Goal: Use online tool/utility: Utilize a website feature to perform a specific function

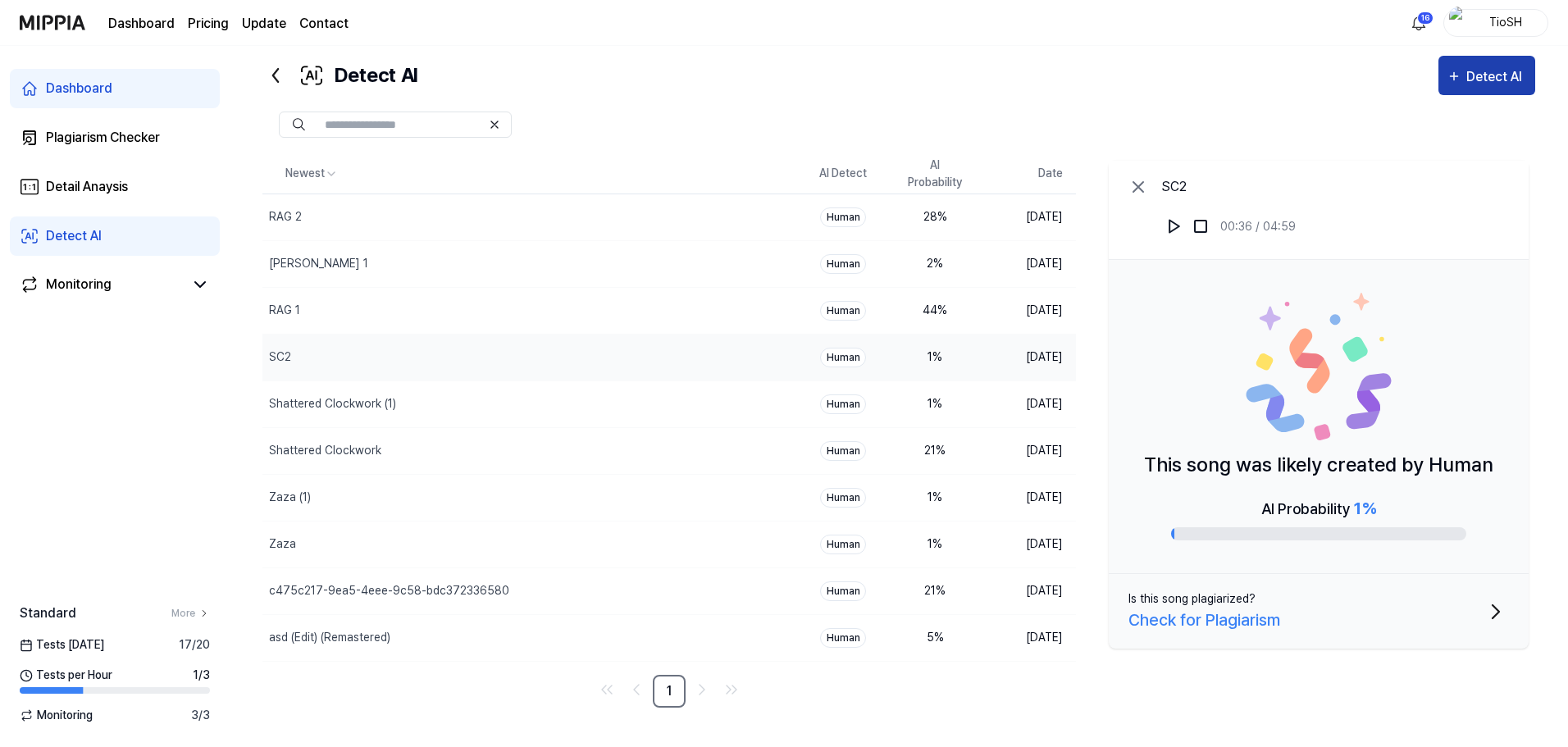
click at [1471, 79] on div "Detect AI" at bounding box center [1496, 77] width 60 height 22
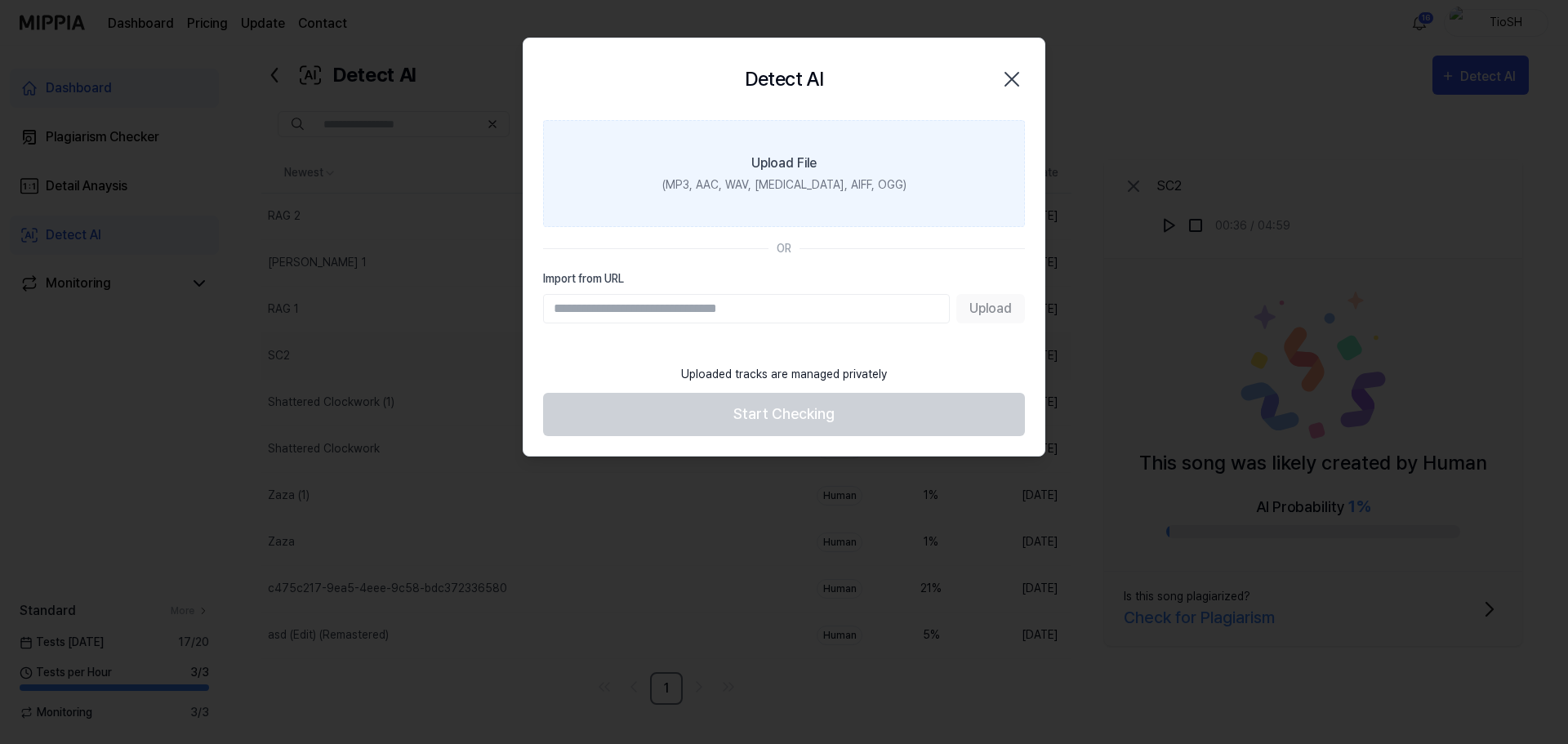
click at [783, 173] on label "Upload File (MP3, AAC, WAV, [MEDICAL_DATA], AIFF, OGG)" at bounding box center [784, 173] width 482 height 107
click at [0, 0] on input "Upload File (MP3, AAC, WAV, [MEDICAL_DATA], AIFF, OGG)" at bounding box center [0, 0] width 0 height 0
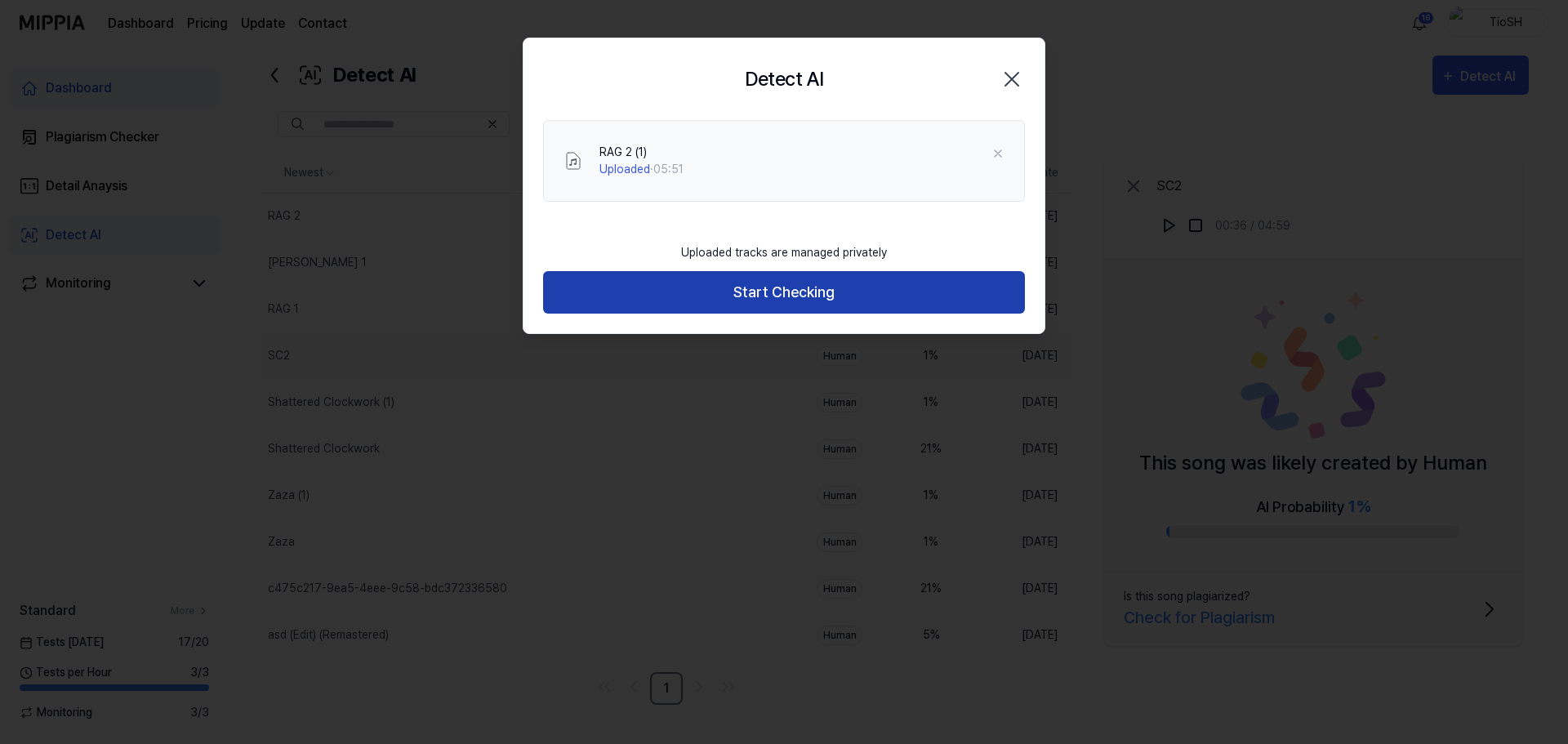
click at [785, 295] on button "Start Checking" at bounding box center [784, 293] width 482 height 43
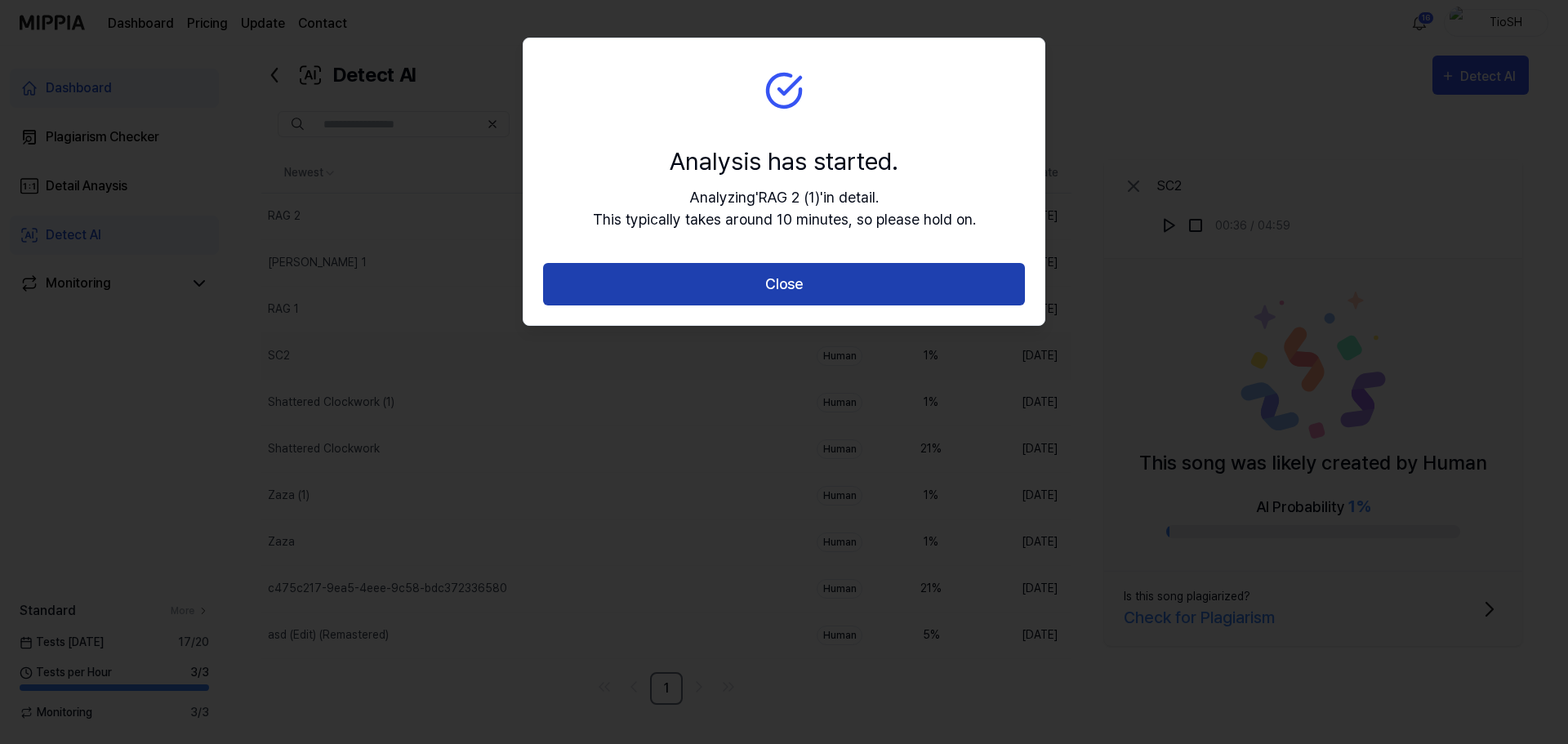
click at [785, 294] on button "Close" at bounding box center [784, 284] width 482 height 43
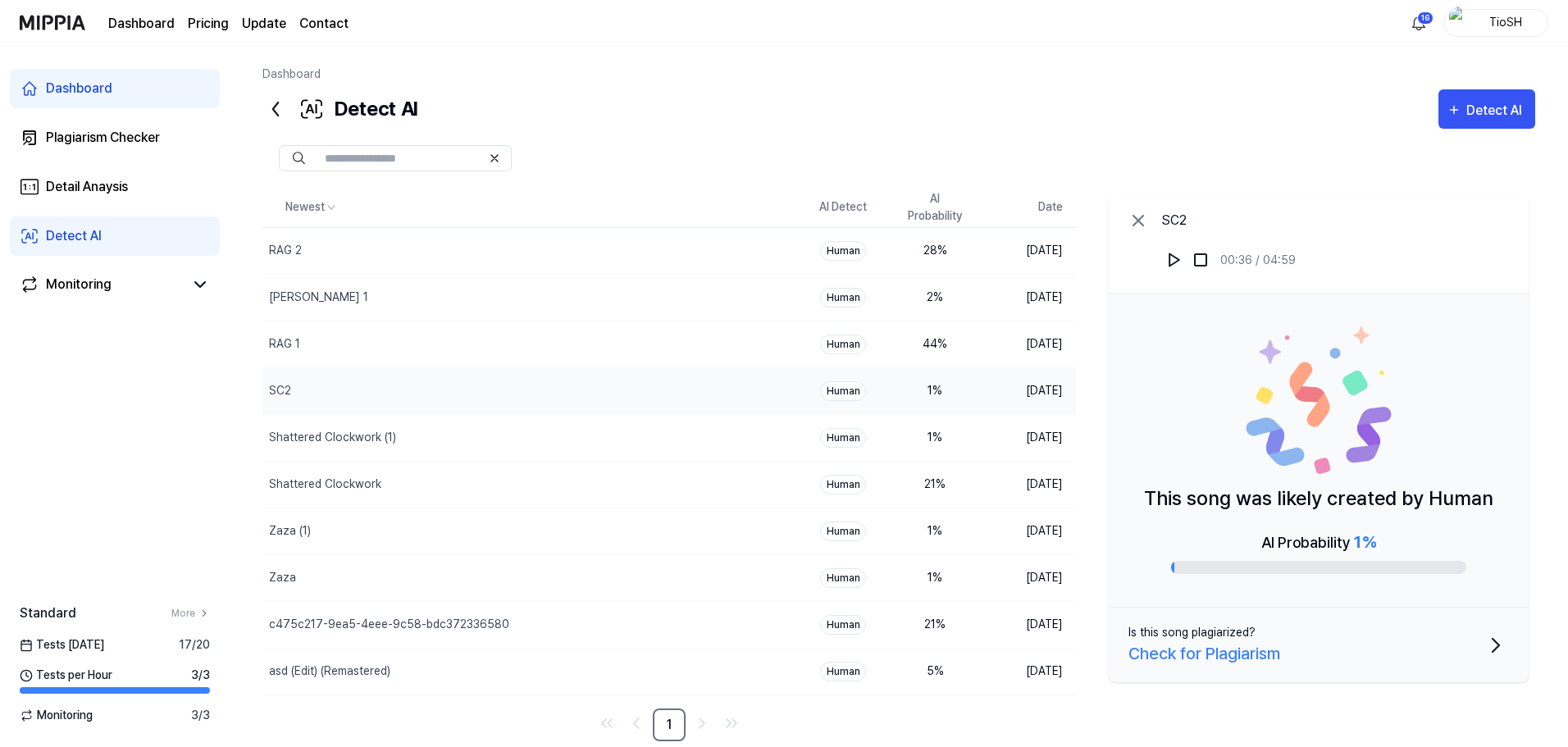
click at [1357, 200] on div "SC2 00:36 / 04:59" at bounding box center [1318, 244] width 420 height 99
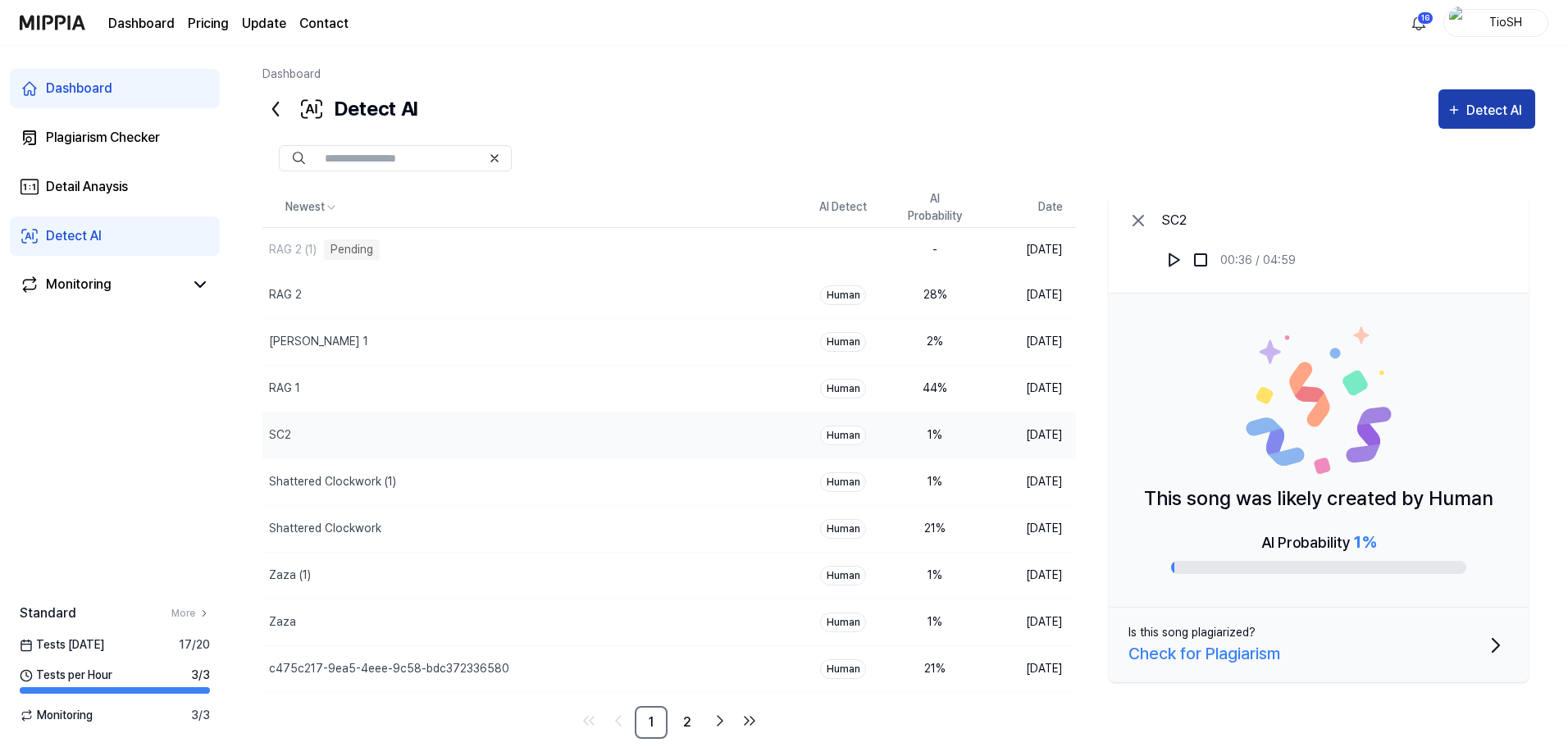
click at [1514, 106] on div "Detect AI" at bounding box center [1496, 111] width 60 height 22
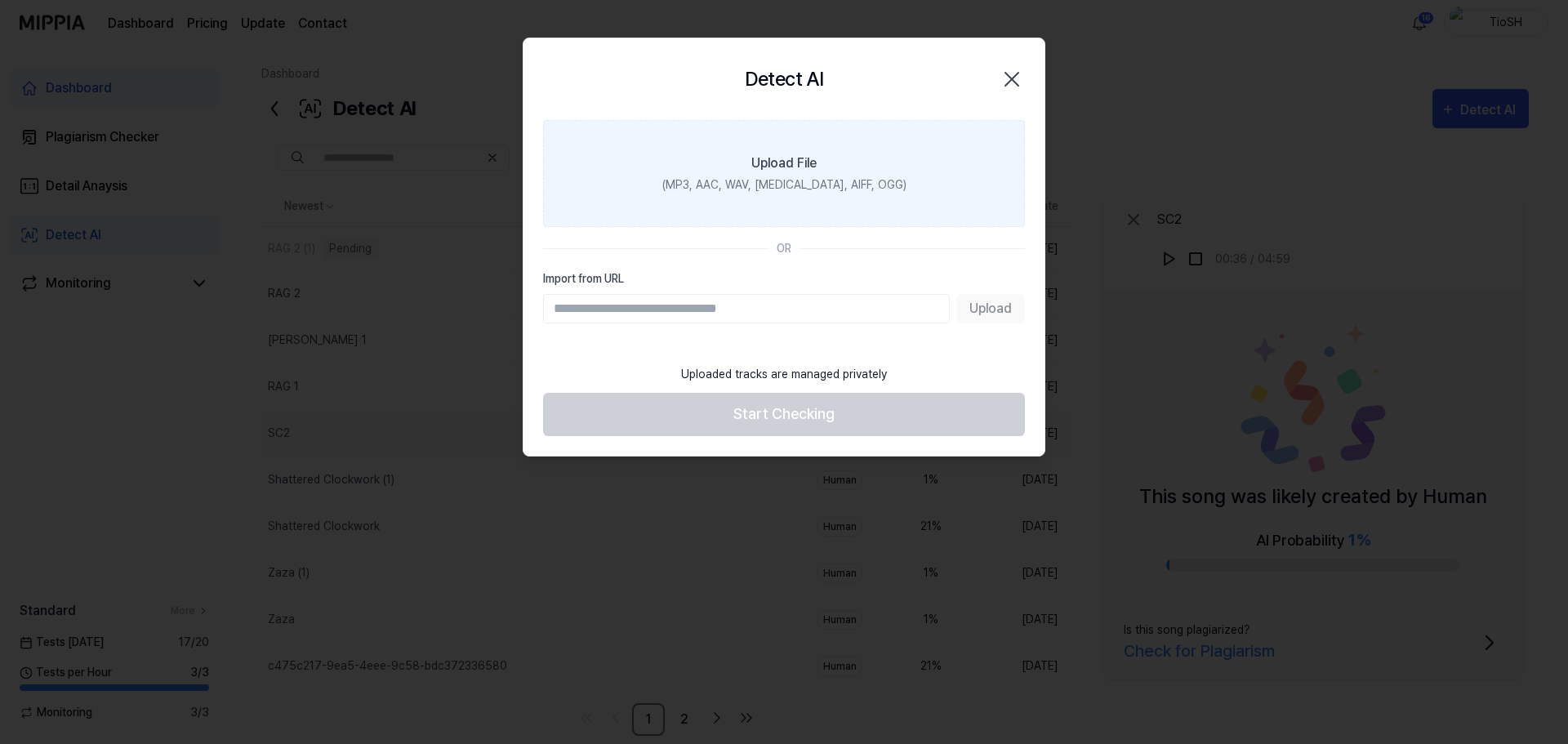
click at [780, 195] on label "Upload File (MP3, AAC, WAV, [MEDICAL_DATA], AIFF, OGG)" at bounding box center [784, 173] width 482 height 107
click at [0, 0] on input "Upload File (MP3, AAC, WAV, [MEDICAL_DATA], AIFF, OGG)" at bounding box center [0, 0] width 0 height 0
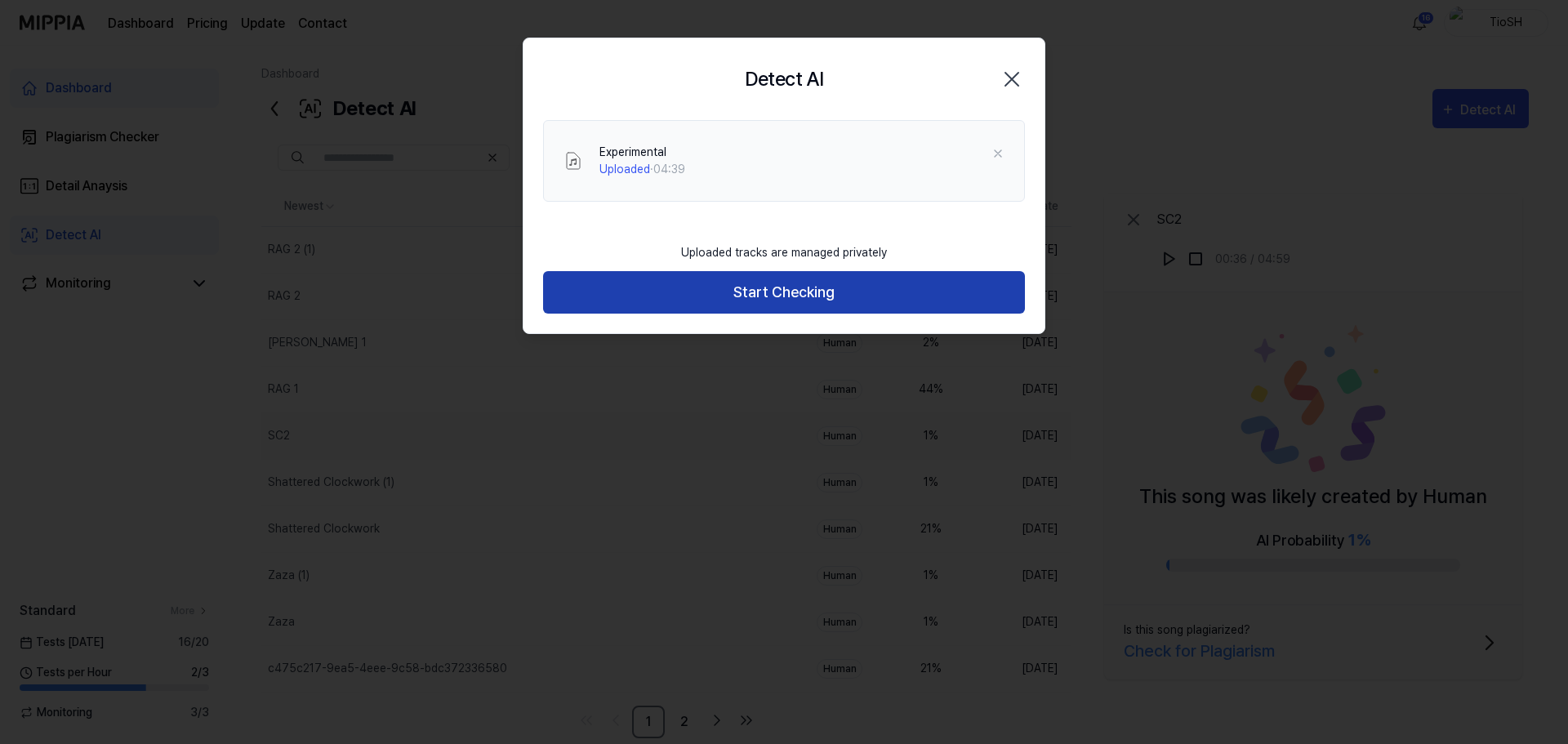
click at [746, 306] on button "Start Checking" at bounding box center [784, 293] width 482 height 43
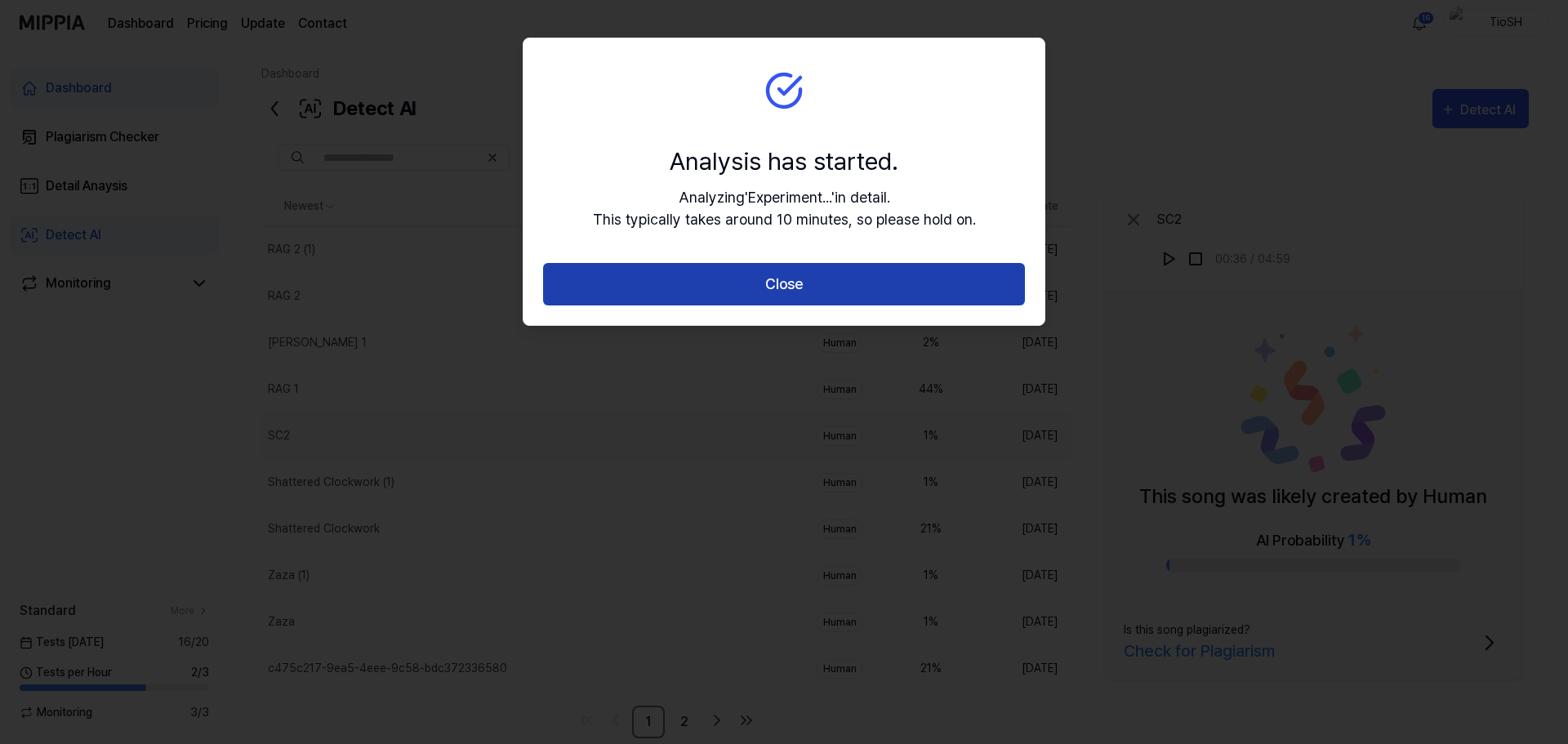
click at [745, 280] on button "Close" at bounding box center [784, 284] width 482 height 43
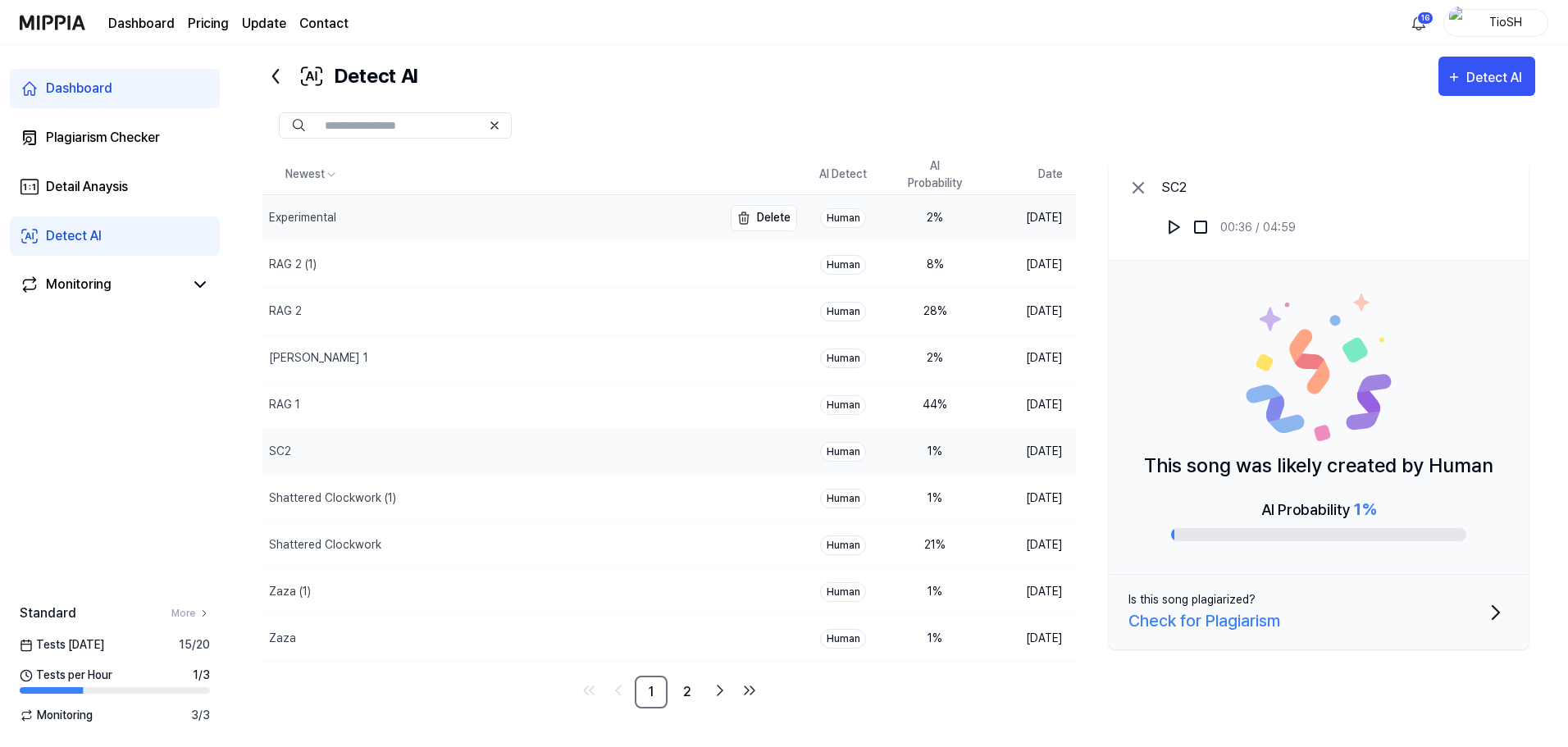
scroll to position [34, 0]
click at [482, 220] on div "Experimental" at bounding box center [493, 217] width 460 height 46
click at [1208, 617] on div "Check for Plagiarism" at bounding box center [1205, 619] width 152 height 25
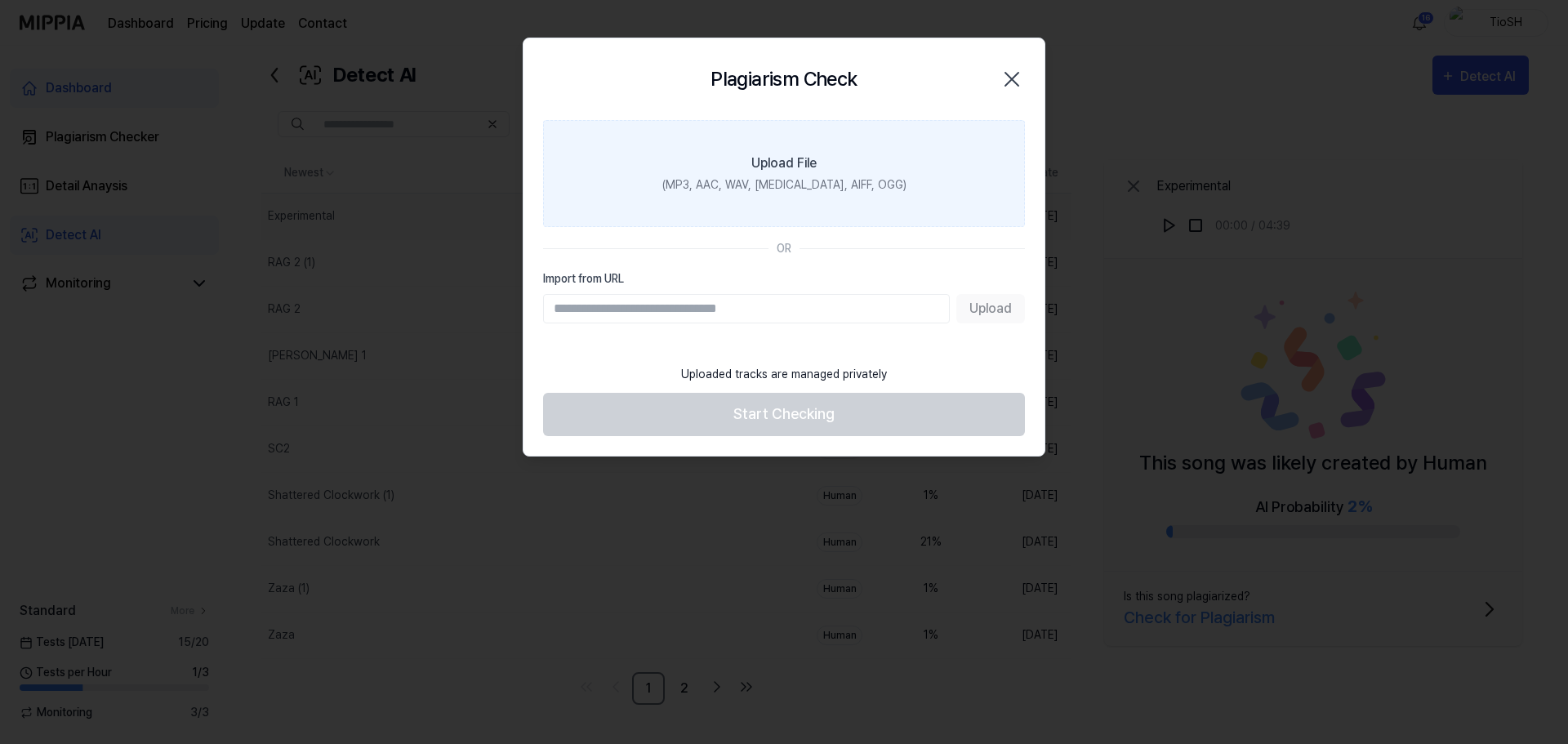
click at [747, 200] on label "Upload File (MP3, AAC, WAV, [MEDICAL_DATA], AIFF, OGG)" at bounding box center [784, 173] width 482 height 107
click at [0, 0] on input "Upload File (MP3, AAC, WAV, [MEDICAL_DATA], AIFF, OGG)" at bounding box center [0, 0] width 0 height 0
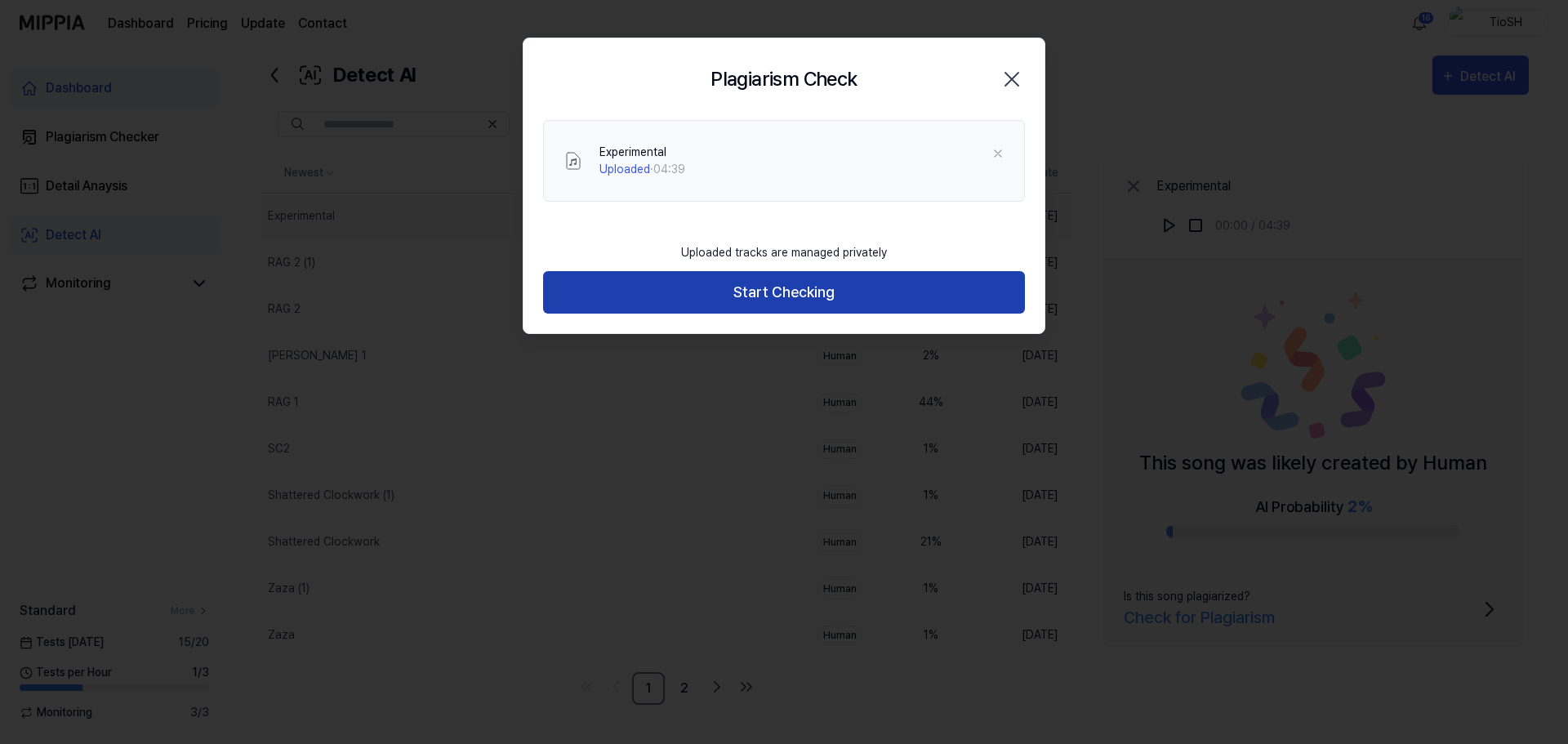
click at [727, 285] on button "Start Checking" at bounding box center [784, 293] width 482 height 43
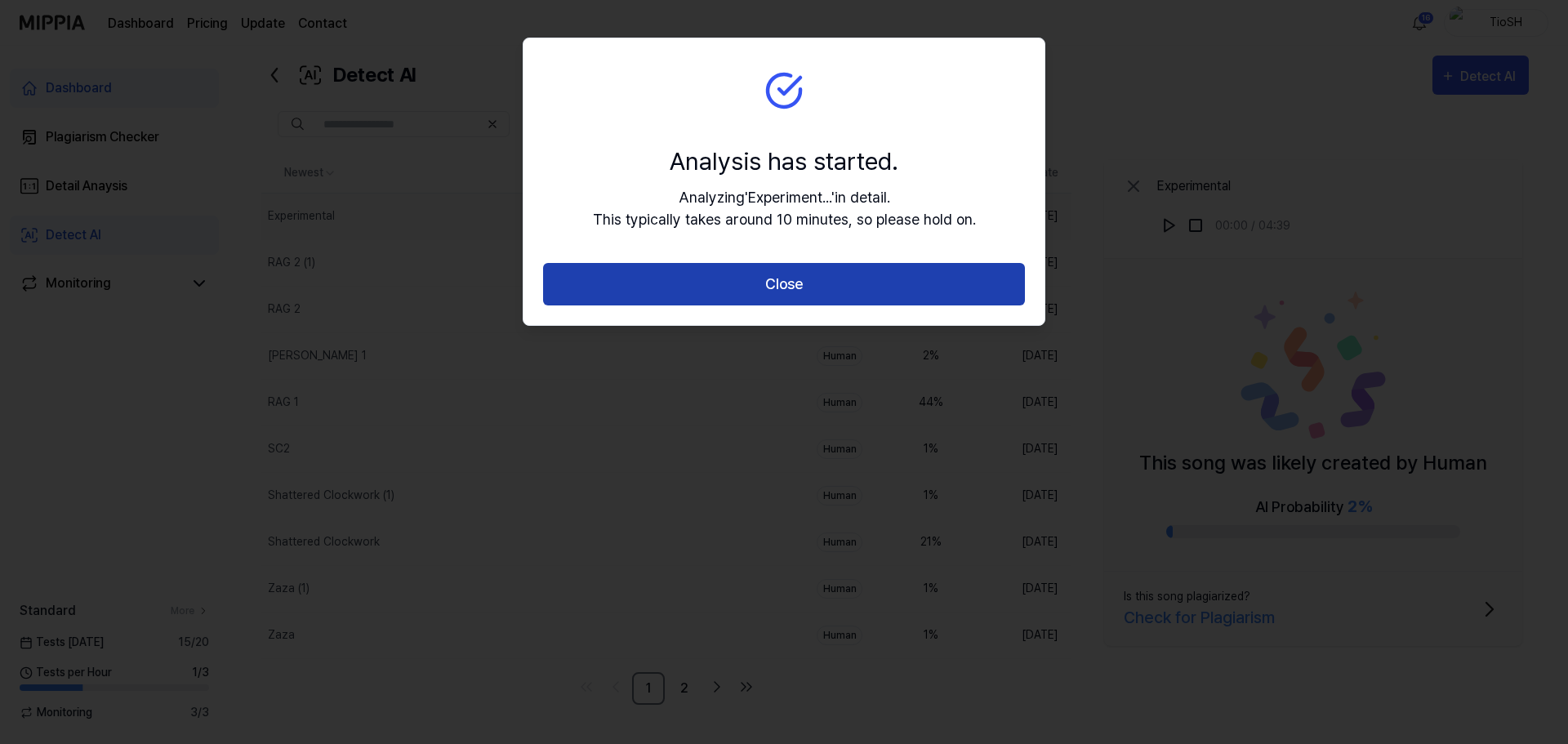
click at [725, 292] on button "Close" at bounding box center [784, 284] width 482 height 43
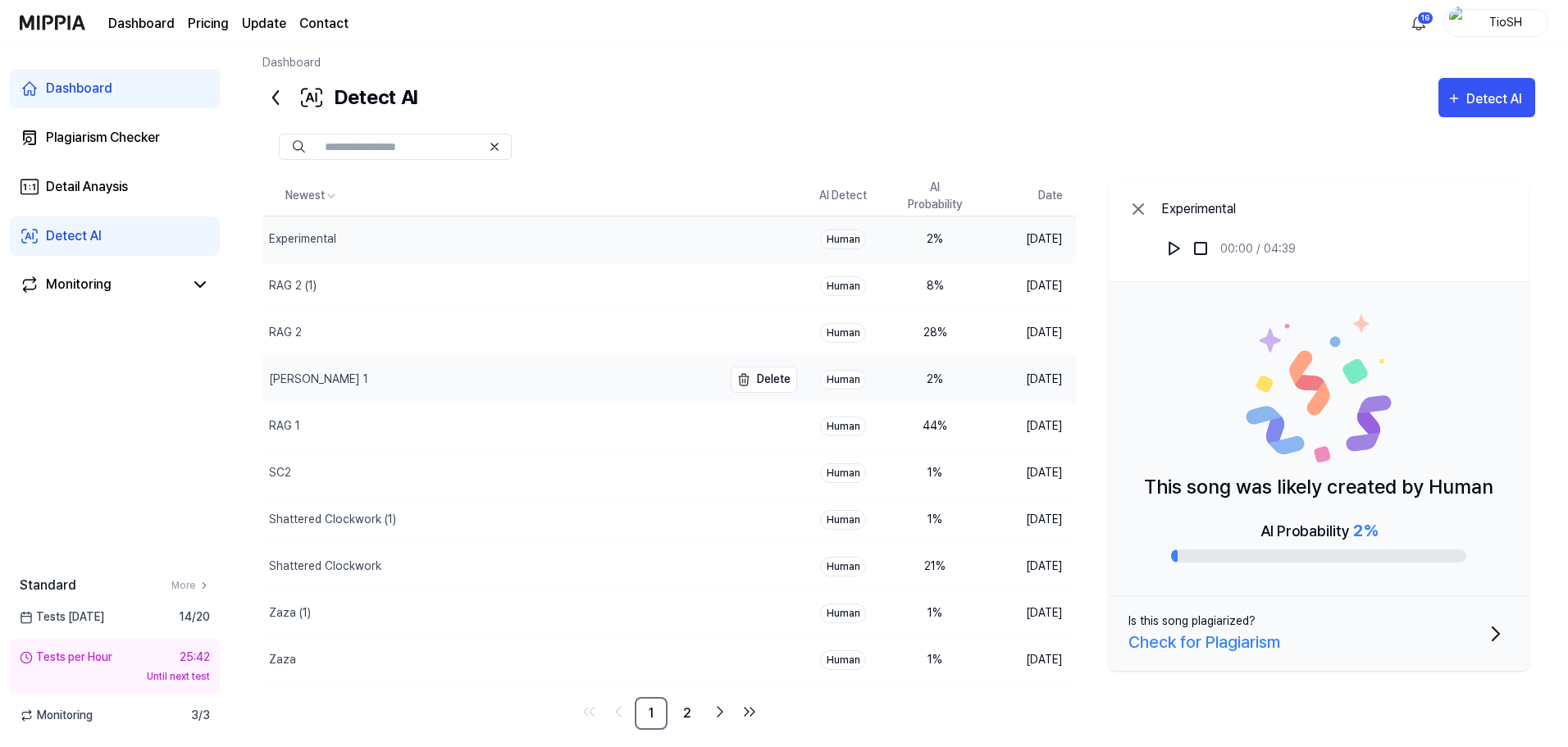
scroll to position [0, 0]
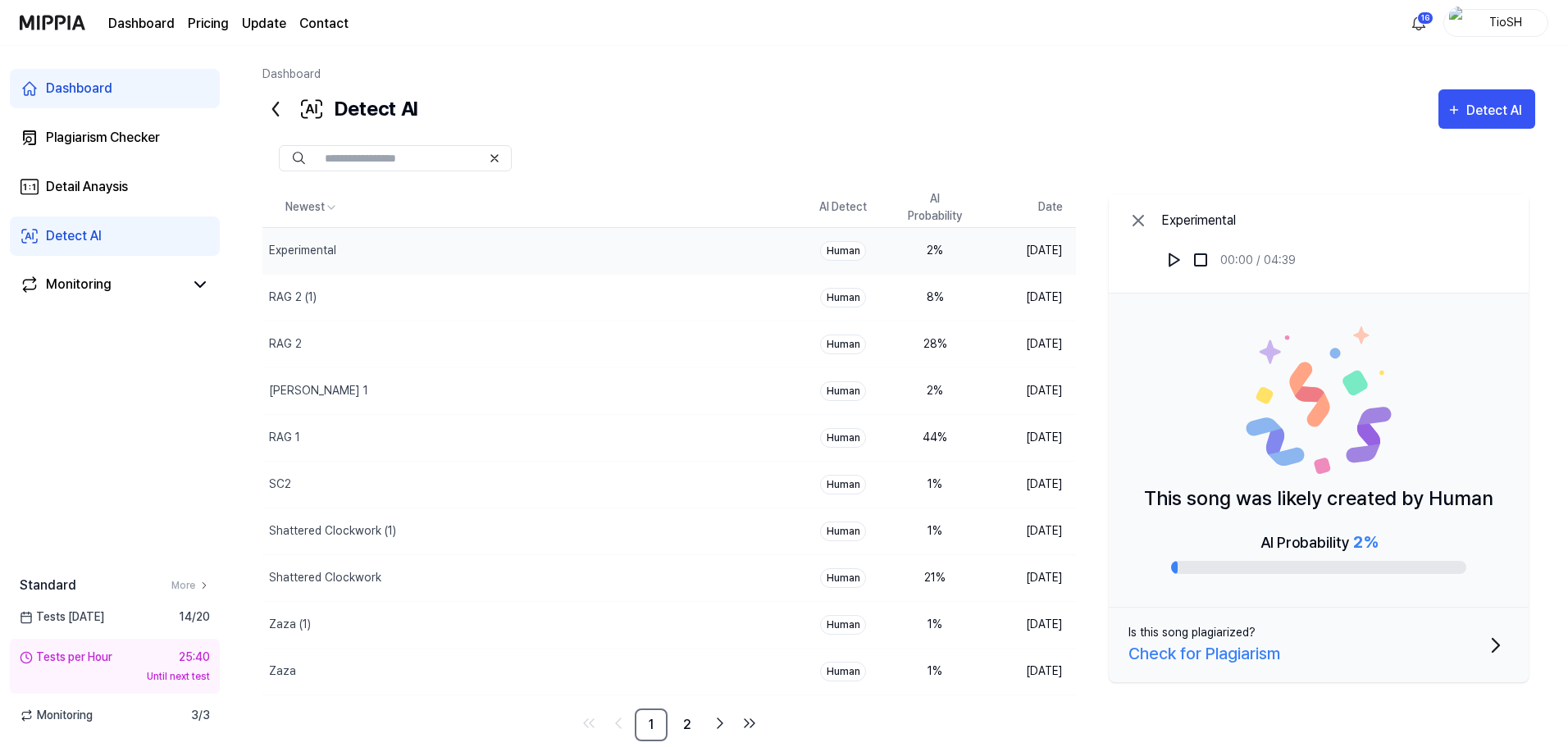
click at [160, 84] on link "Dashboard" at bounding box center [115, 89] width 210 height 39
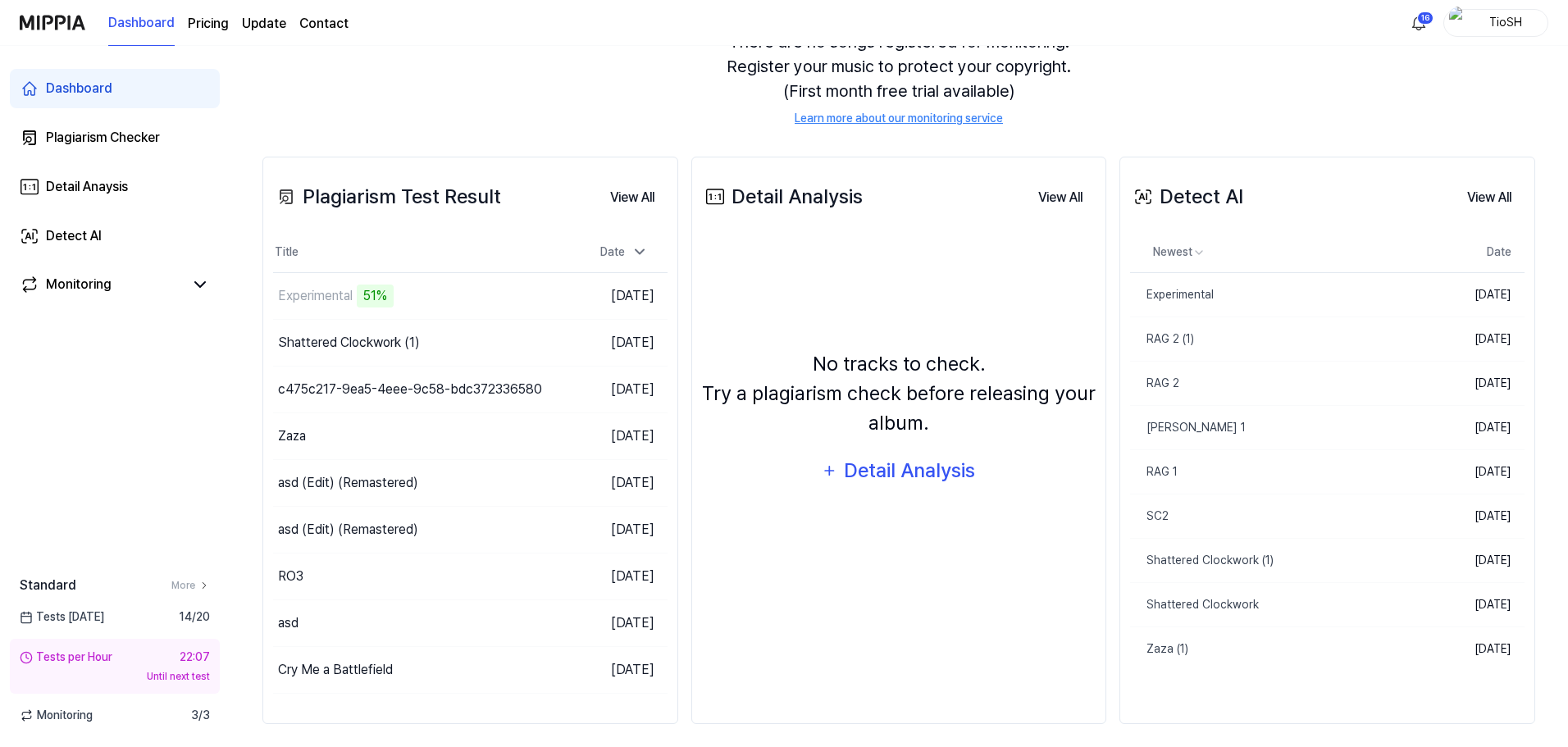
scroll to position [190, 0]
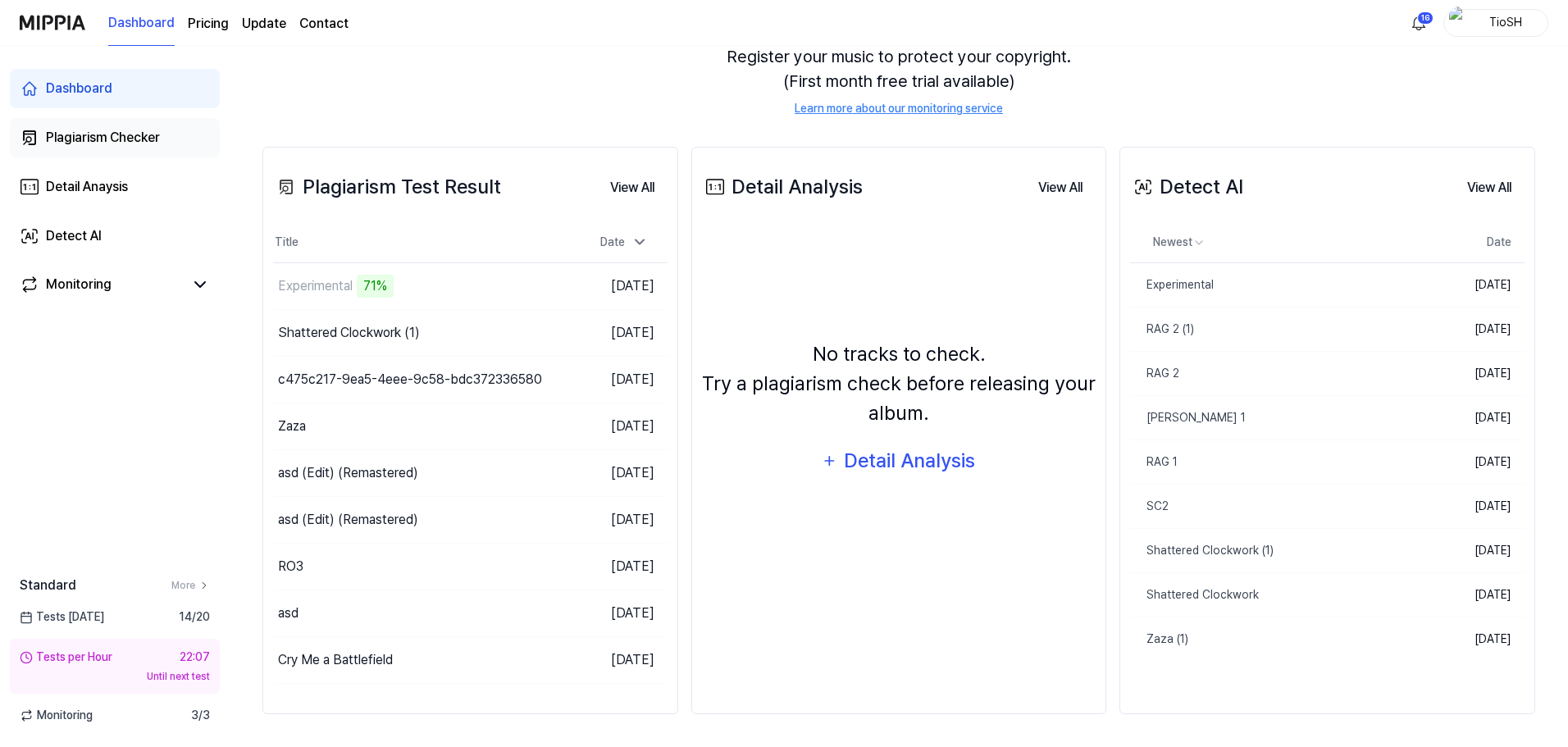
click at [133, 152] on link "Plagiarism Checker" at bounding box center [115, 138] width 210 height 39
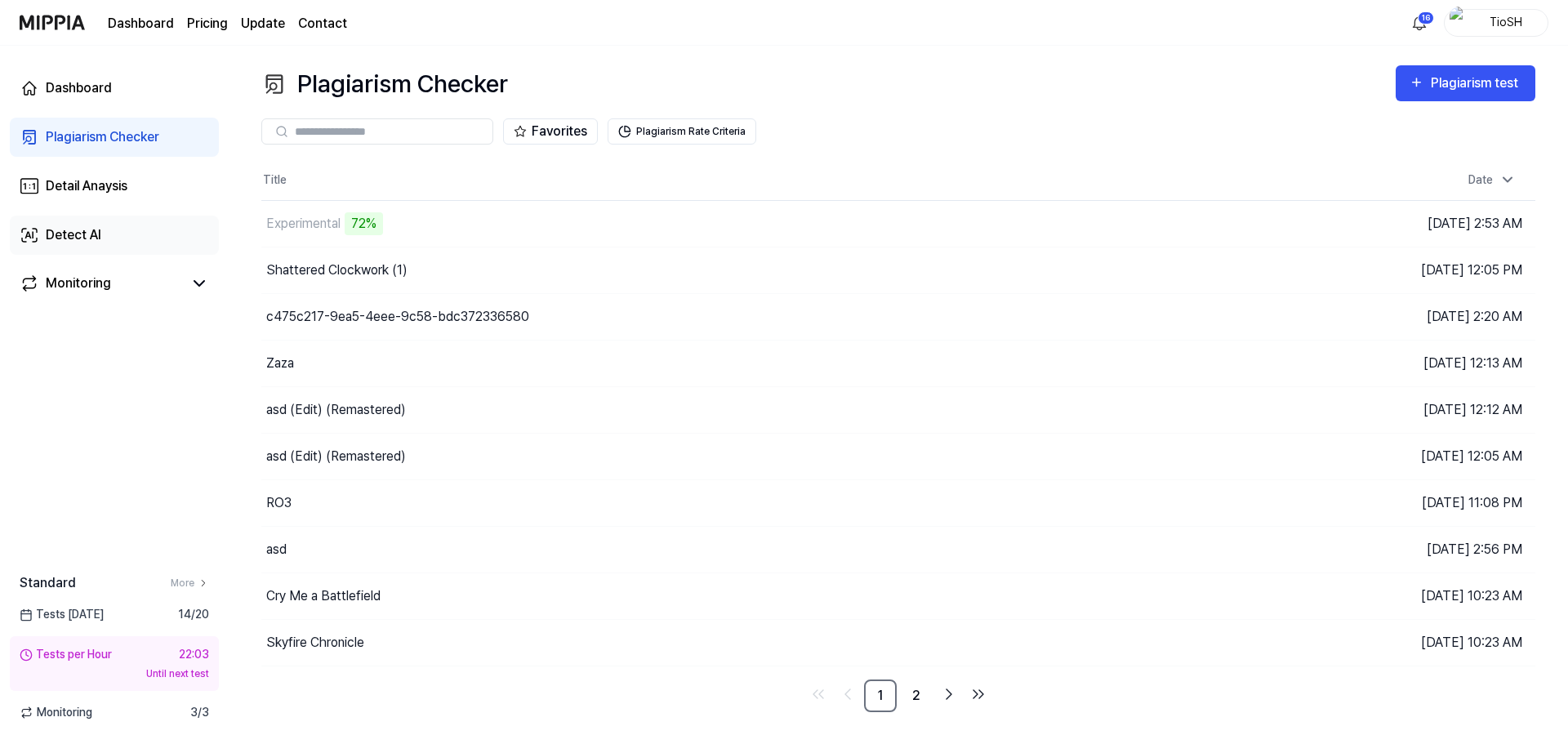
click at [124, 229] on link "Detect AI" at bounding box center [114, 235] width 209 height 39
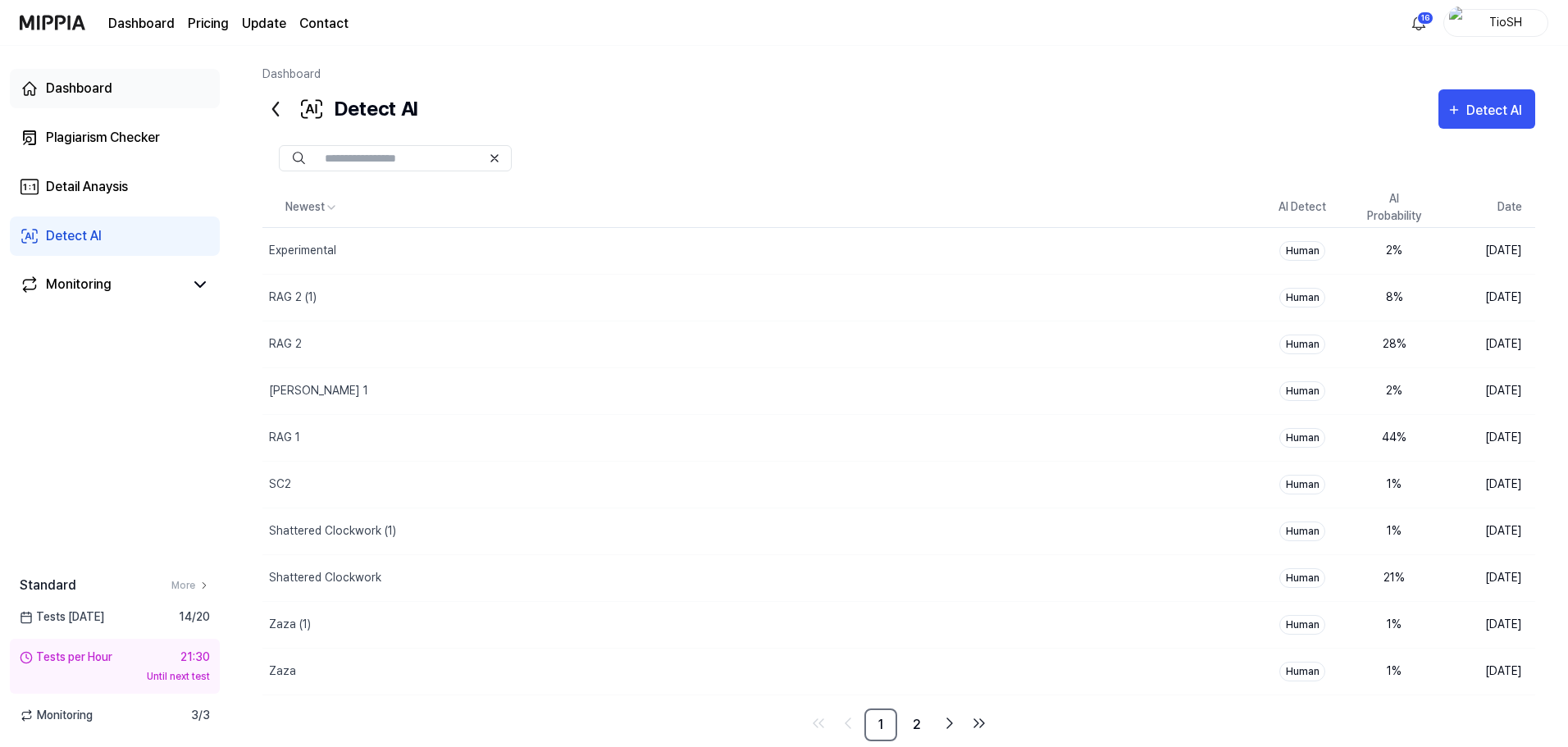
click at [80, 86] on div "Dashboard" at bounding box center [79, 89] width 66 height 20
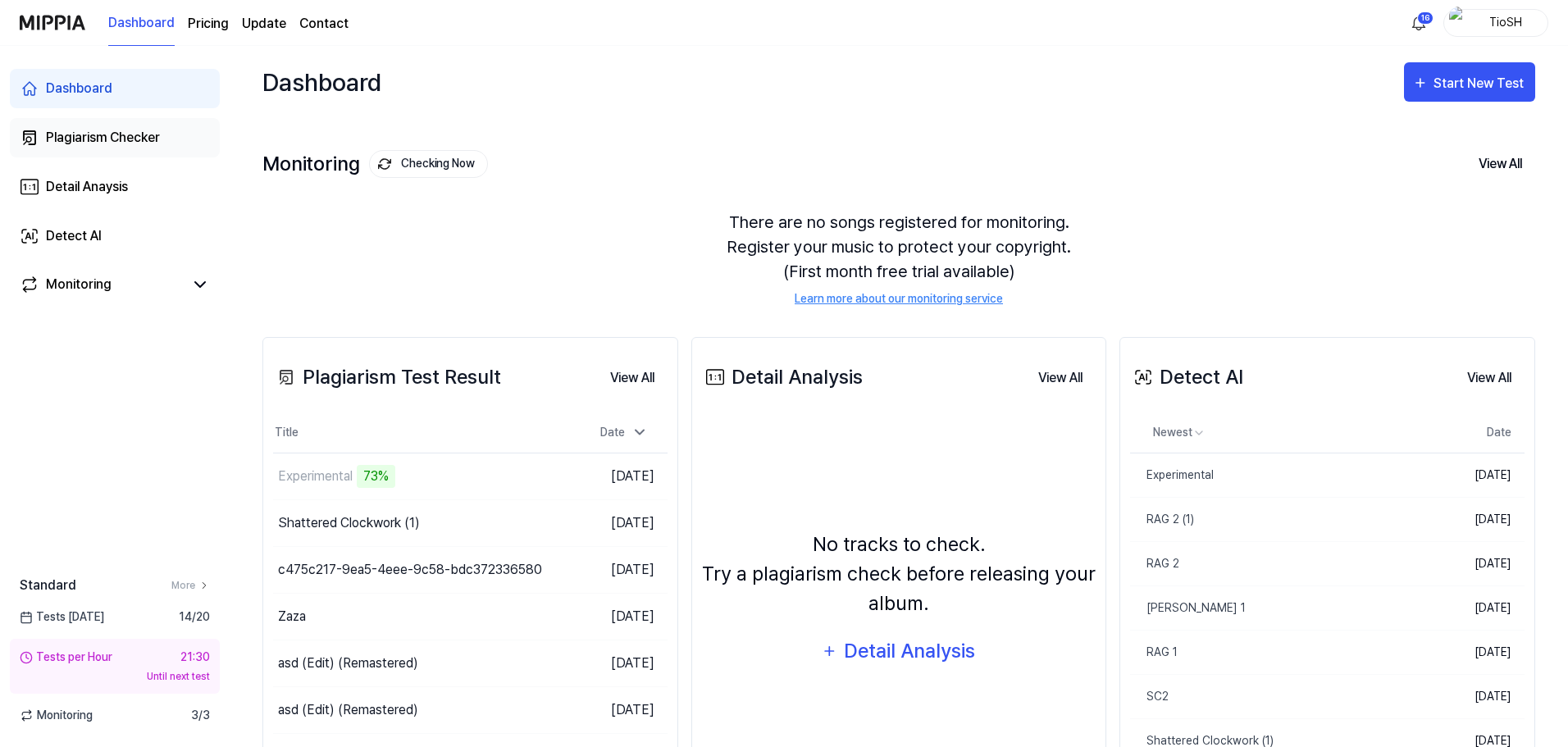
click at [110, 137] on div "Plagiarism Checker" at bounding box center [103, 138] width 114 height 20
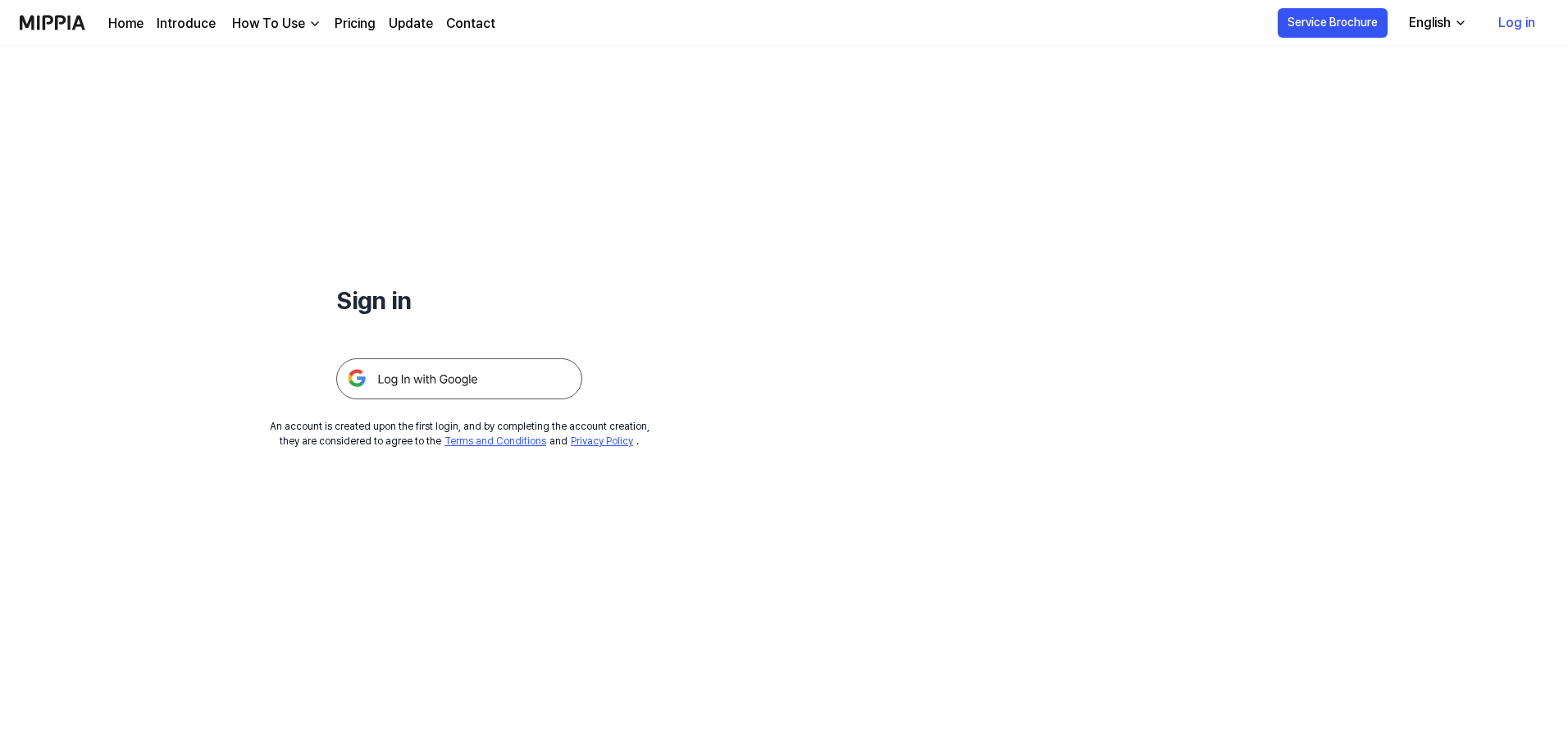
click at [428, 394] on img at bounding box center [459, 379] width 246 height 41
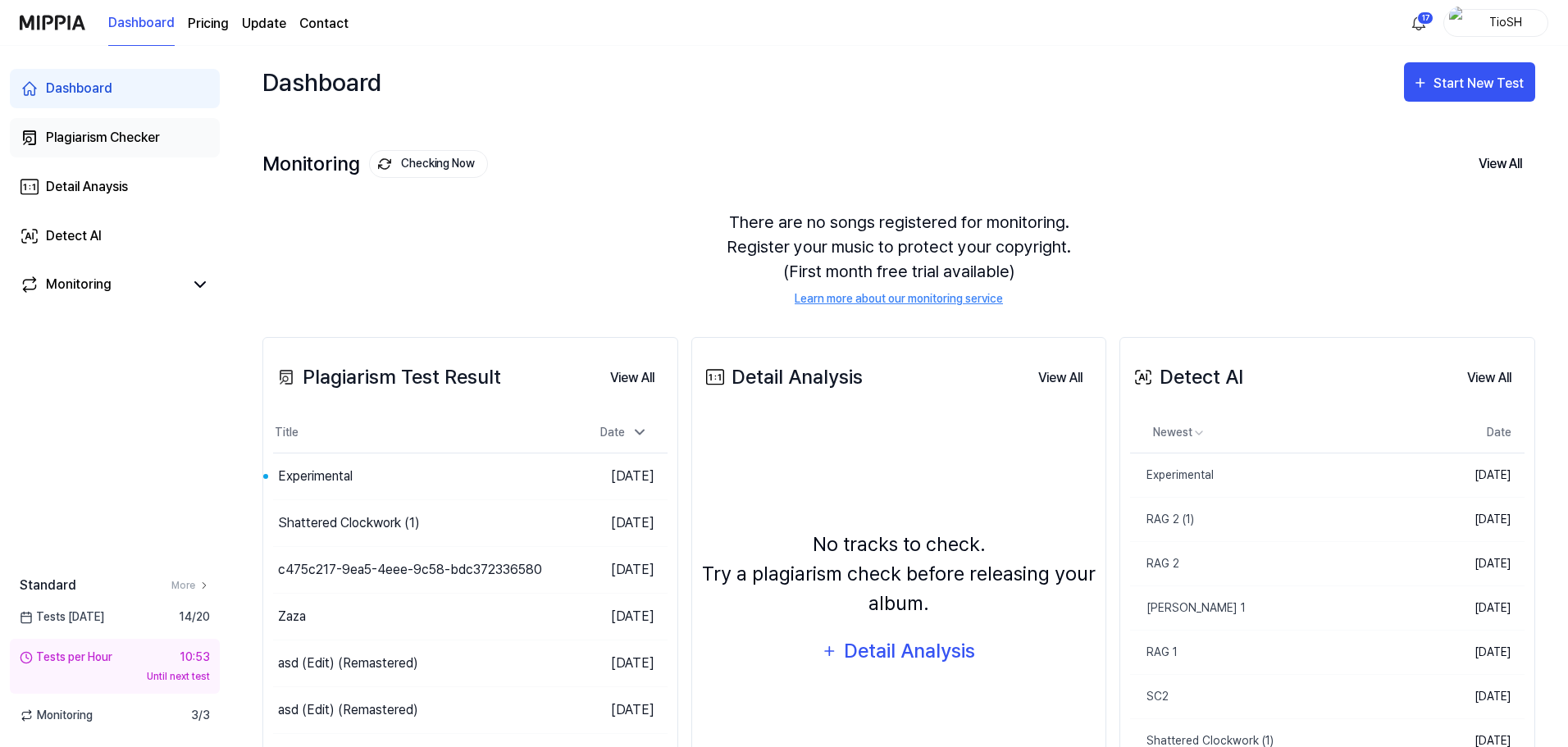
click at [109, 142] on div "Plagiarism Checker" at bounding box center [103, 138] width 114 height 20
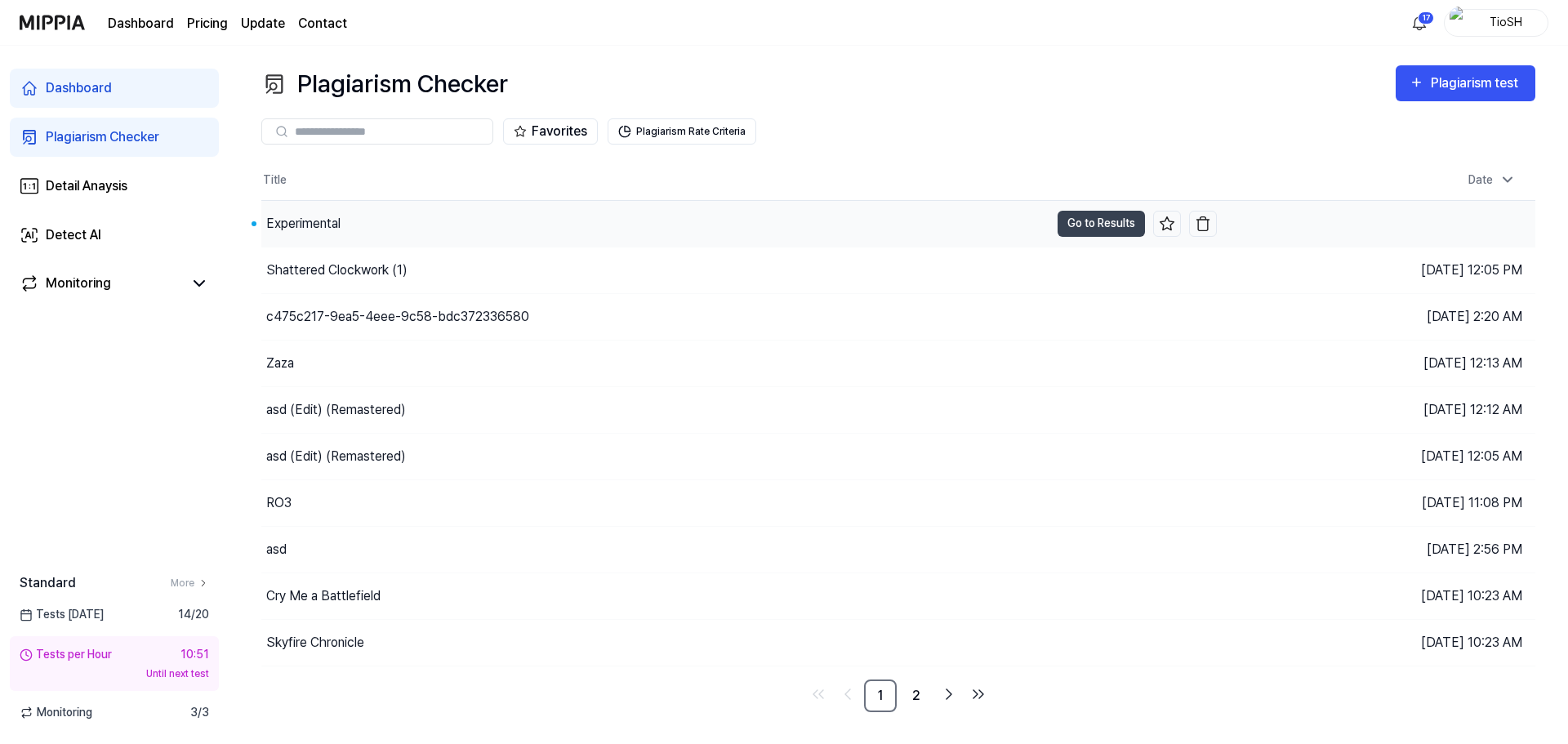
click at [367, 236] on div "Experimental" at bounding box center [655, 223] width 787 height 46
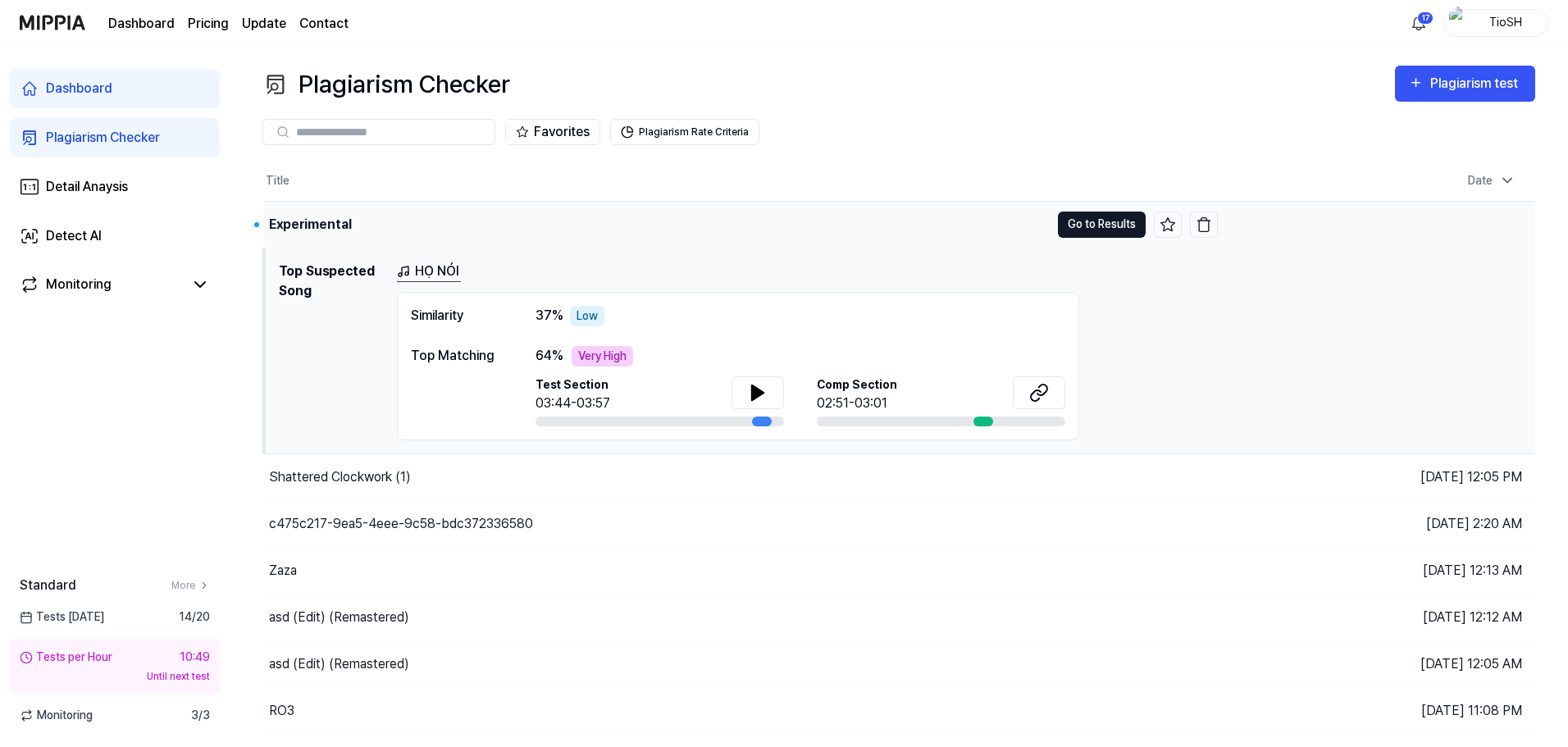
click at [1106, 226] on button "Go to Results" at bounding box center [1101, 224] width 88 height 27
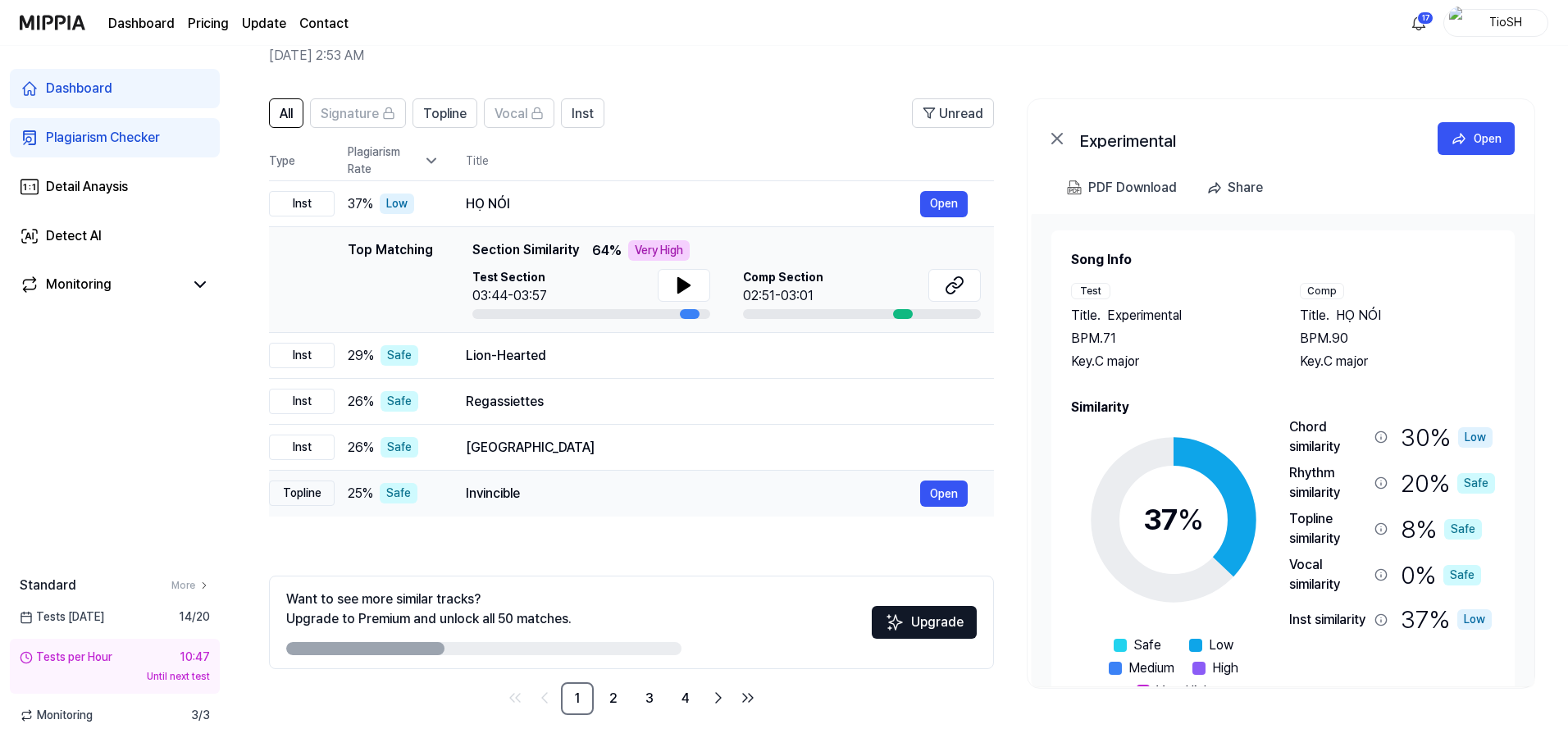
scroll to position [80, 0]
click at [621, 705] on link "2" at bounding box center [613, 697] width 33 height 33
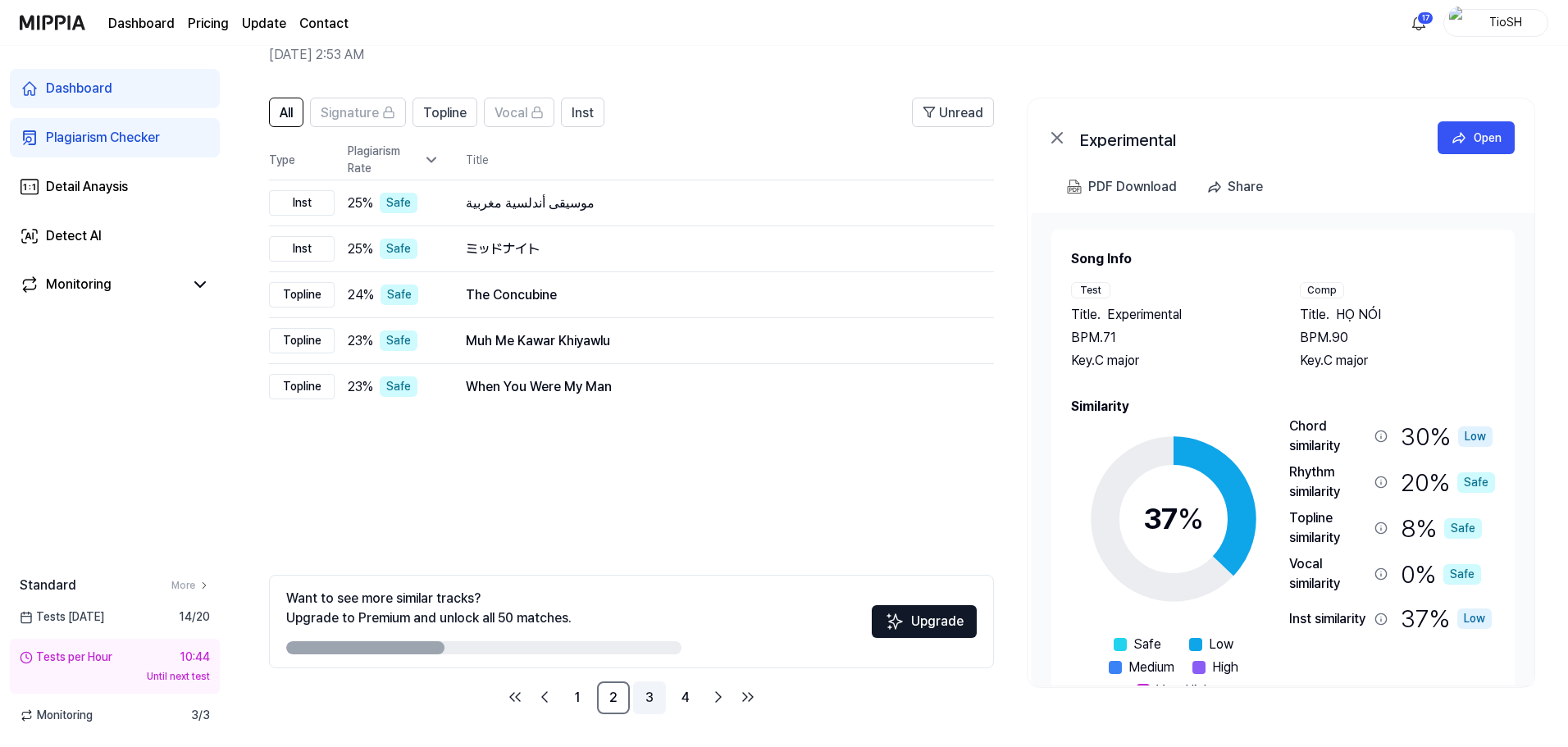
click at [646, 699] on link "3" at bounding box center [649, 697] width 33 height 33
click at [689, 703] on link "4" at bounding box center [685, 697] width 33 height 33
